Goal: Task Accomplishment & Management: Use online tool/utility

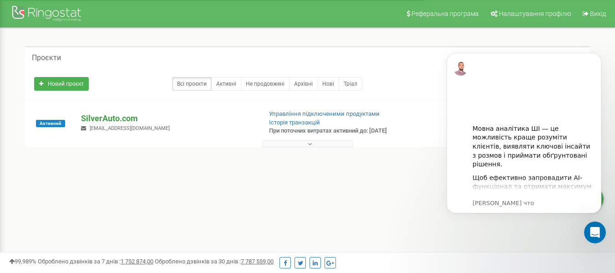
click at [125, 122] on p "SilverAuto.сom" at bounding box center [167, 118] width 173 height 12
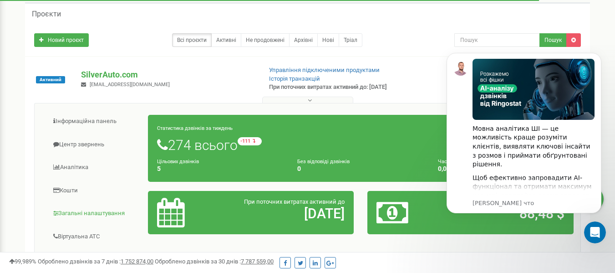
scroll to position [91, 0]
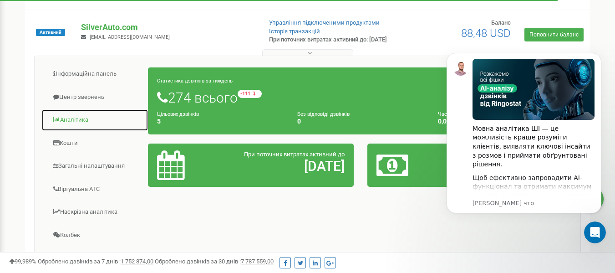
click at [95, 126] on link "Аналiтика" at bounding box center [94, 120] width 107 height 22
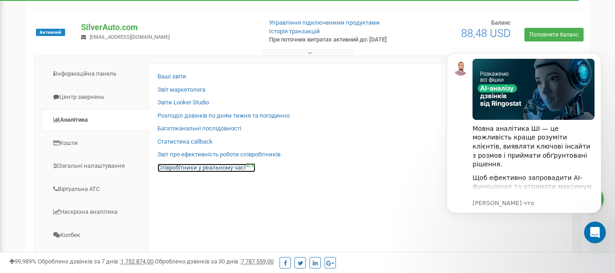
click at [206, 172] on link "Співробітники у реальному часі NEW" at bounding box center [207, 167] width 98 height 9
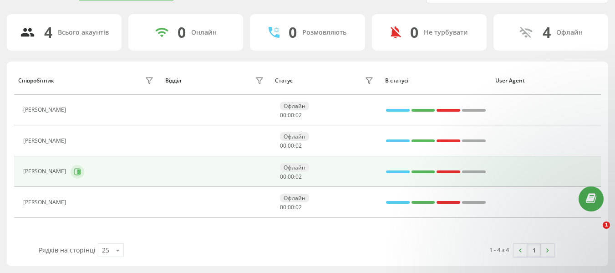
click at [78, 169] on icon at bounding box center [77, 171] width 7 height 7
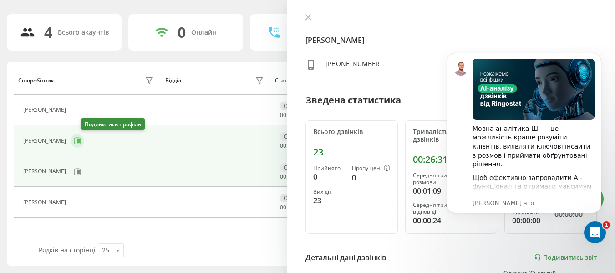
click at [84, 142] on button at bounding box center [78, 141] width 14 height 14
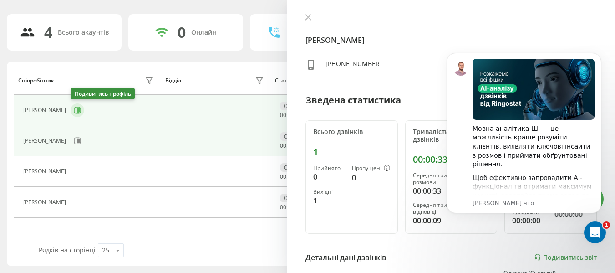
click at [79, 109] on icon at bounding box center [78, 110] width 2 height 5
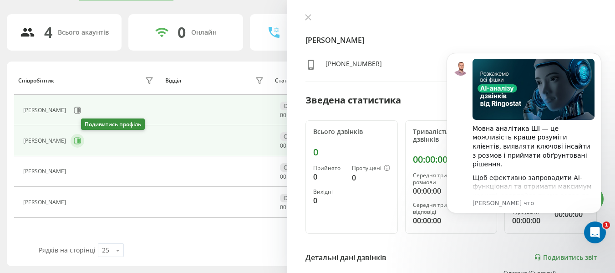
click at [81, 141] on icon at bounding box center [77, 140] width 7 height 7
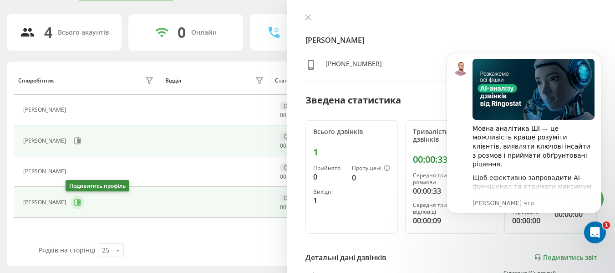
click at [74, 200] on icon at bounding box center [77, 202] width 7 height 7
